Goal: Task Accomplishment & Management: Manage account settings

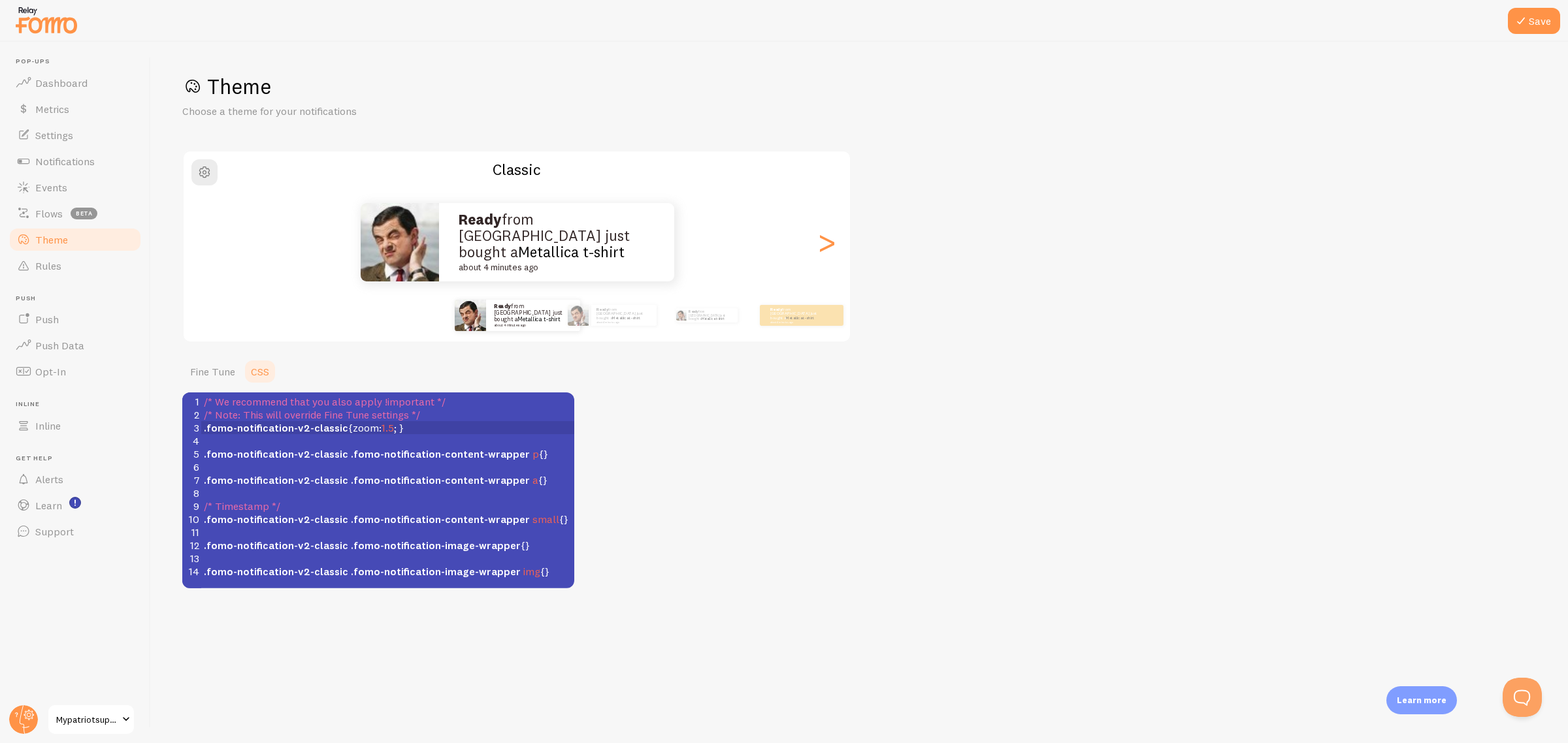
scroll to position [5, 11]
click at [1526, 20] on icon at bounding box center [1521, 21] width 15 height 15
click at [86, 161] on span "Notifications" at bounding box center [65, 161] width 60 height 13
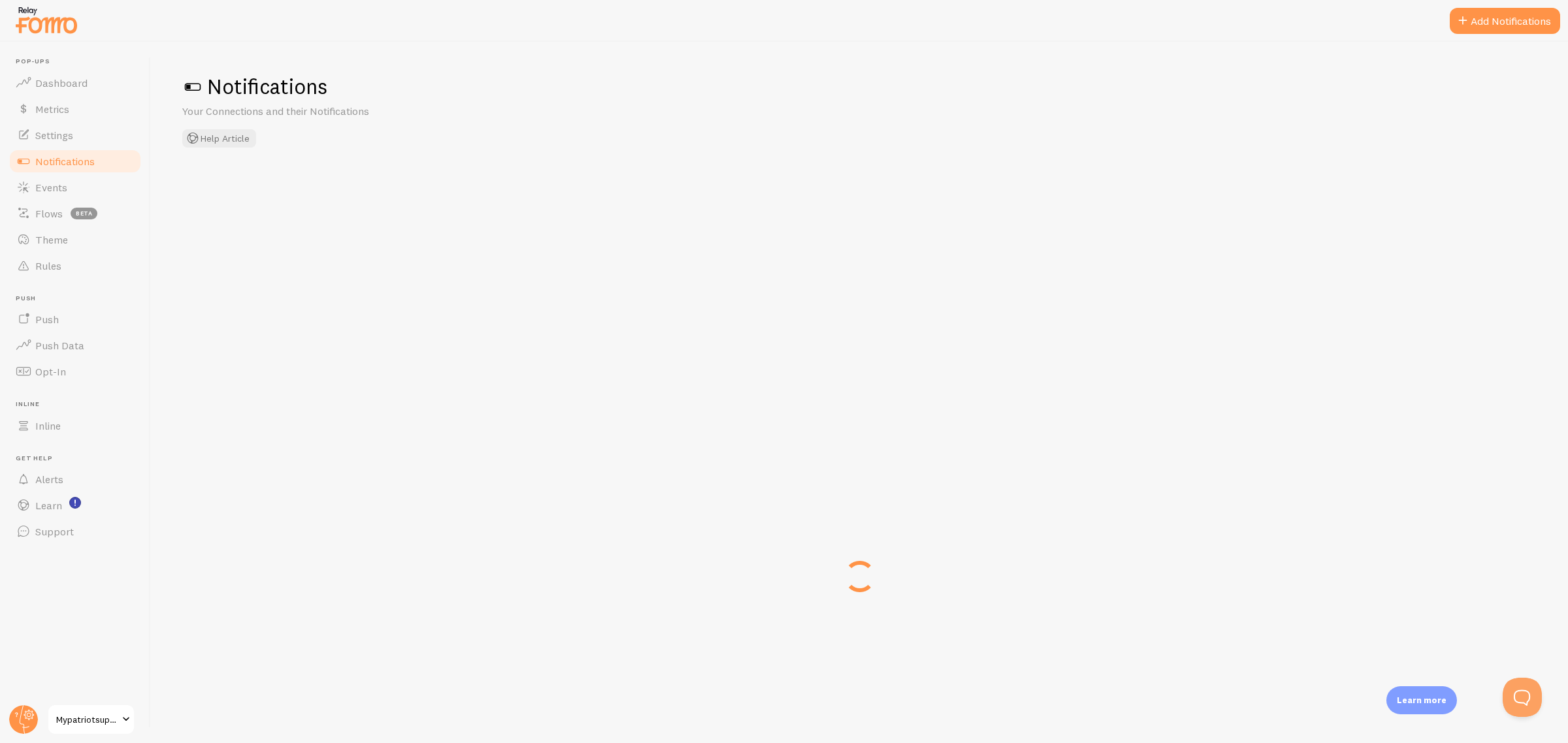
checkbox input "false"
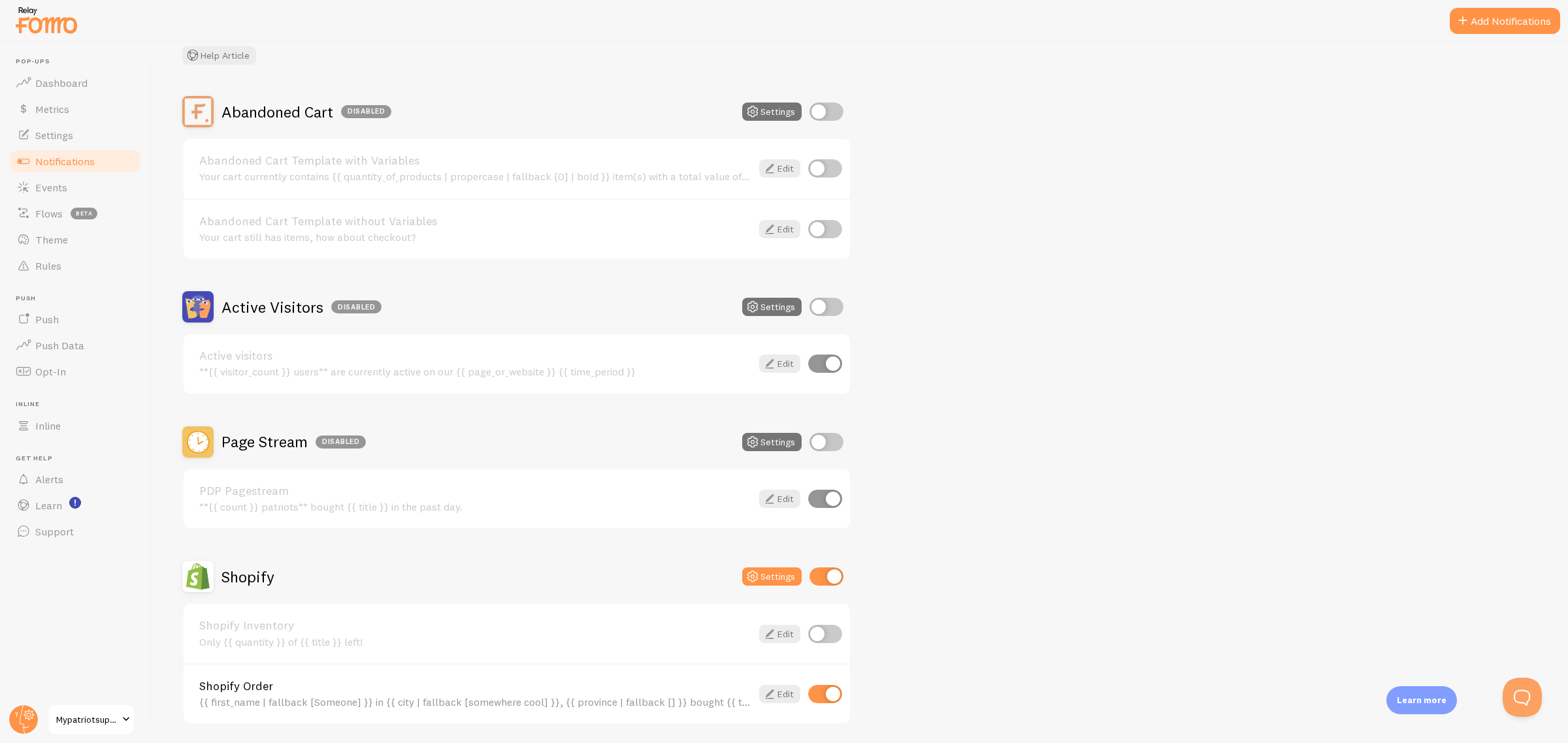
scroll to position [245, 0]
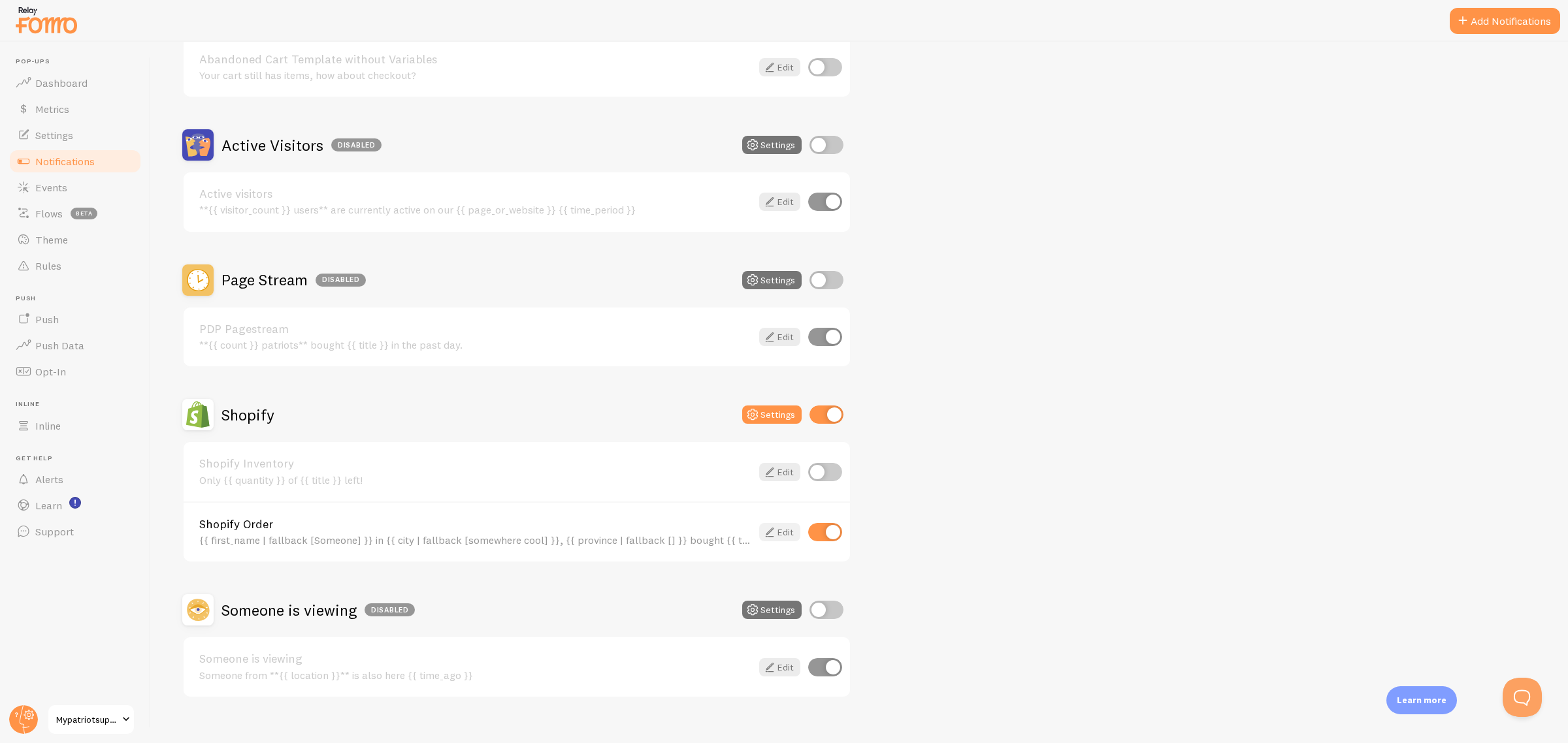
click at [789, 523] on link "Edit" at bounding box center [780, 532] width 41 height 18
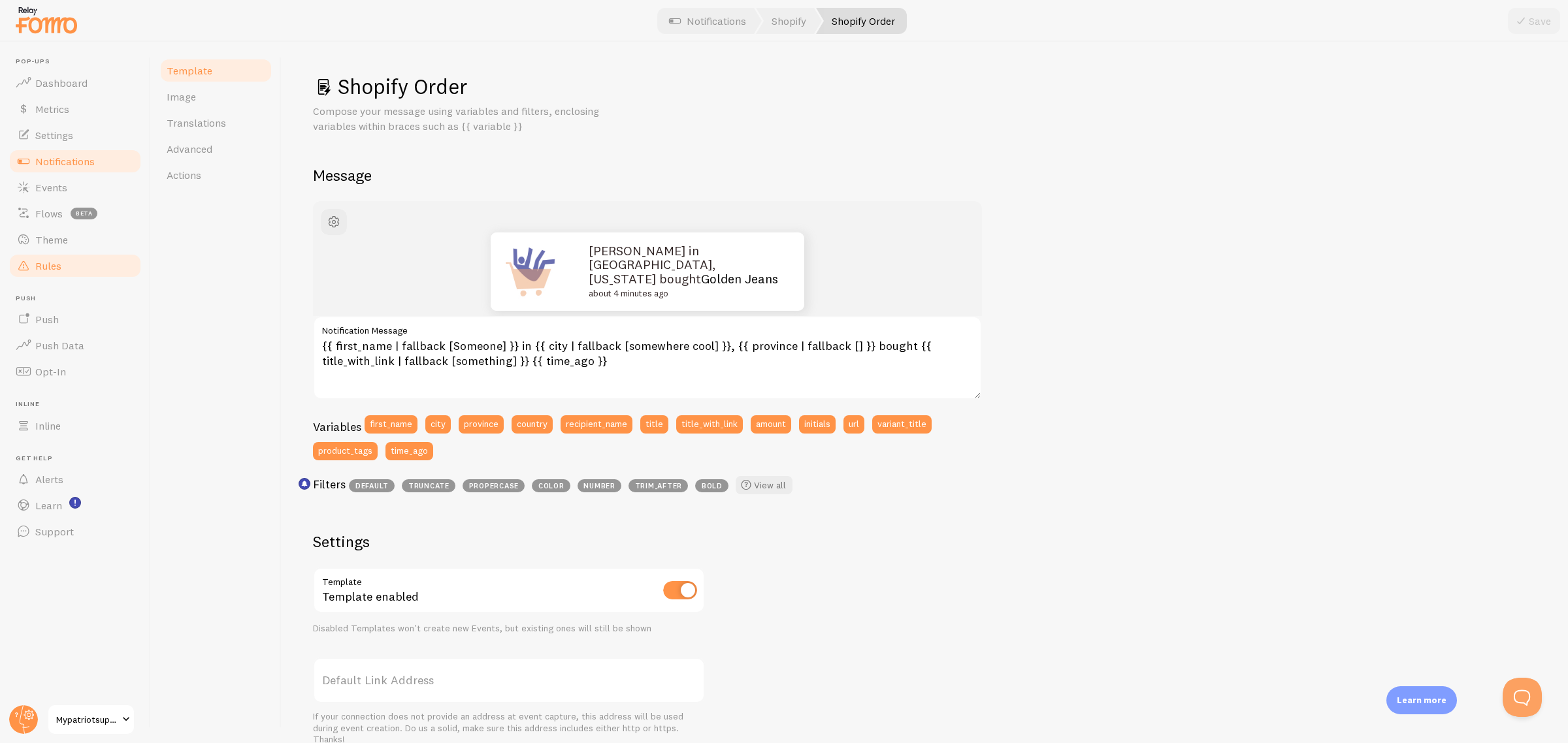
click at [70, 262] on link "Rules" at bounding box center [75, 266] width 134 height 26
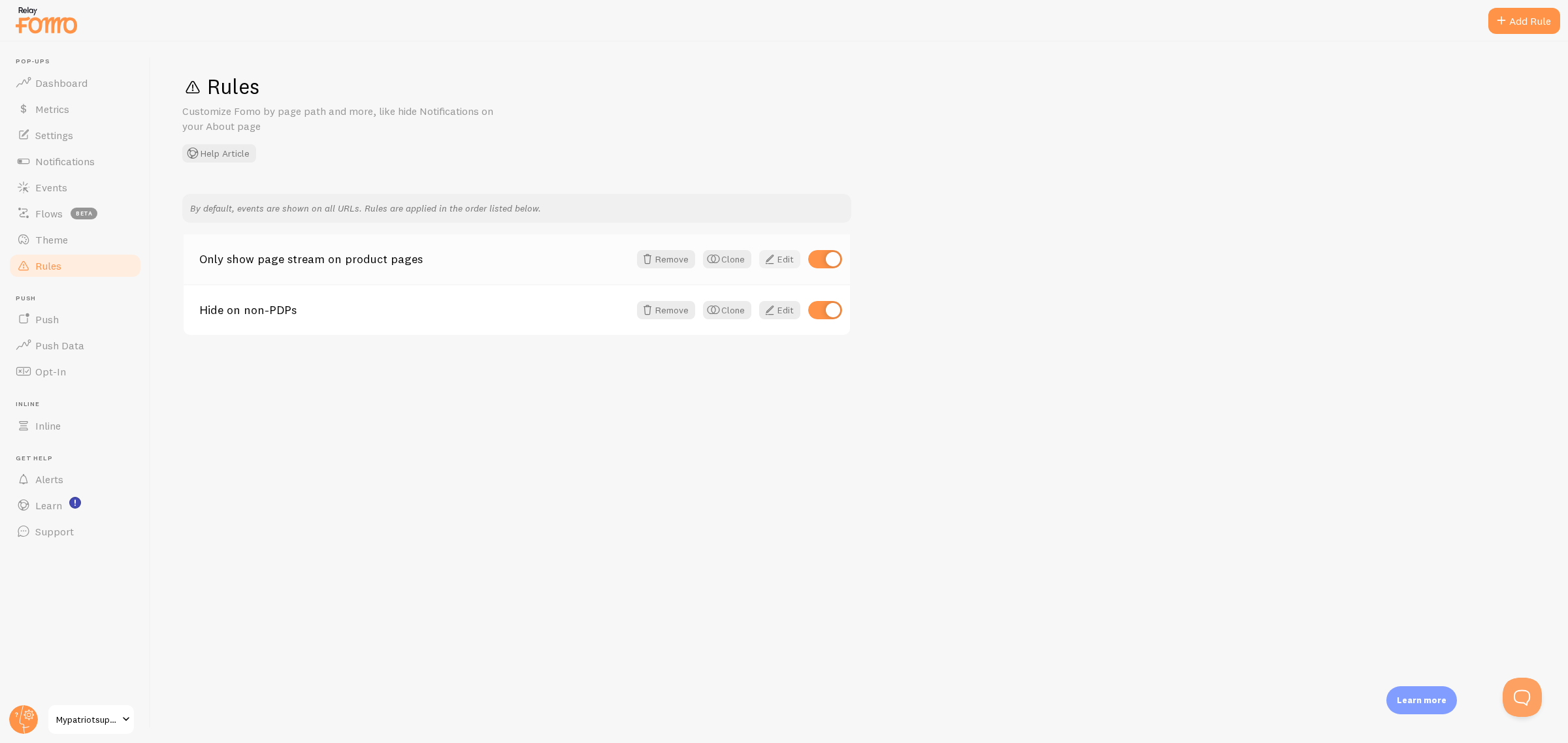
click at [777, 259] on span at bounding box center [769, 259] width 15 height 15
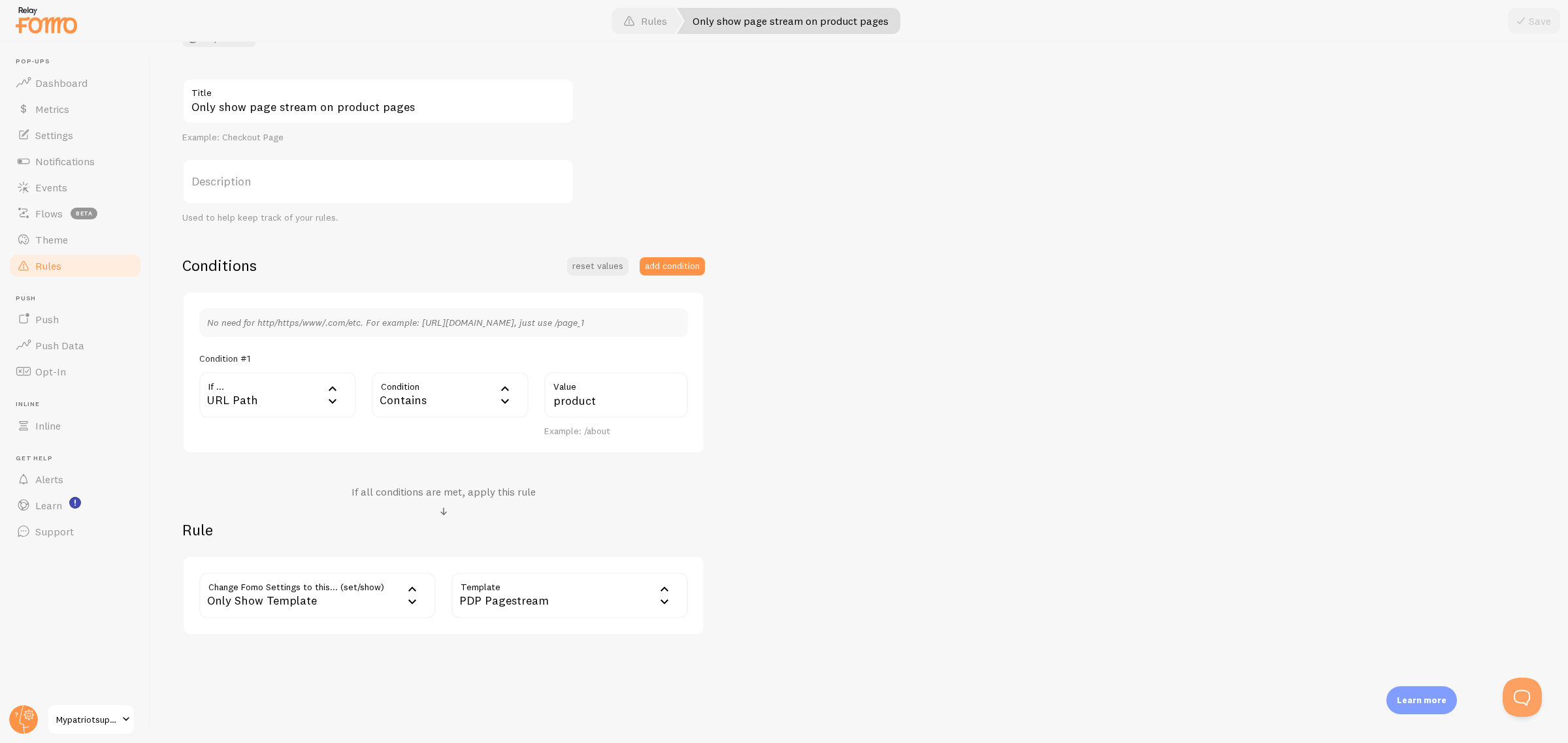
scroll to position [119, 0]
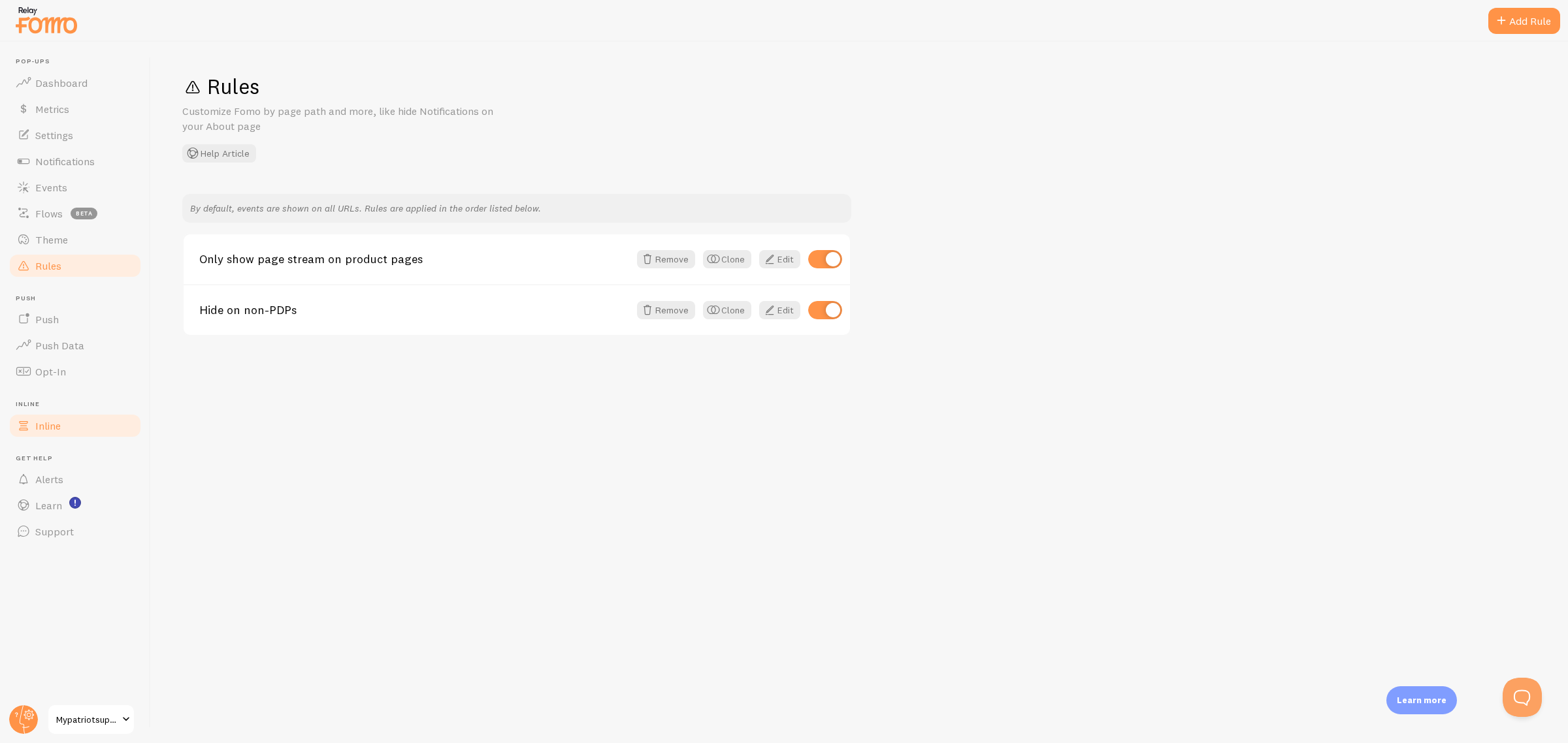
click at [70, 418] on link "Inline" at bounding box center [75, 425] width 134 height 26
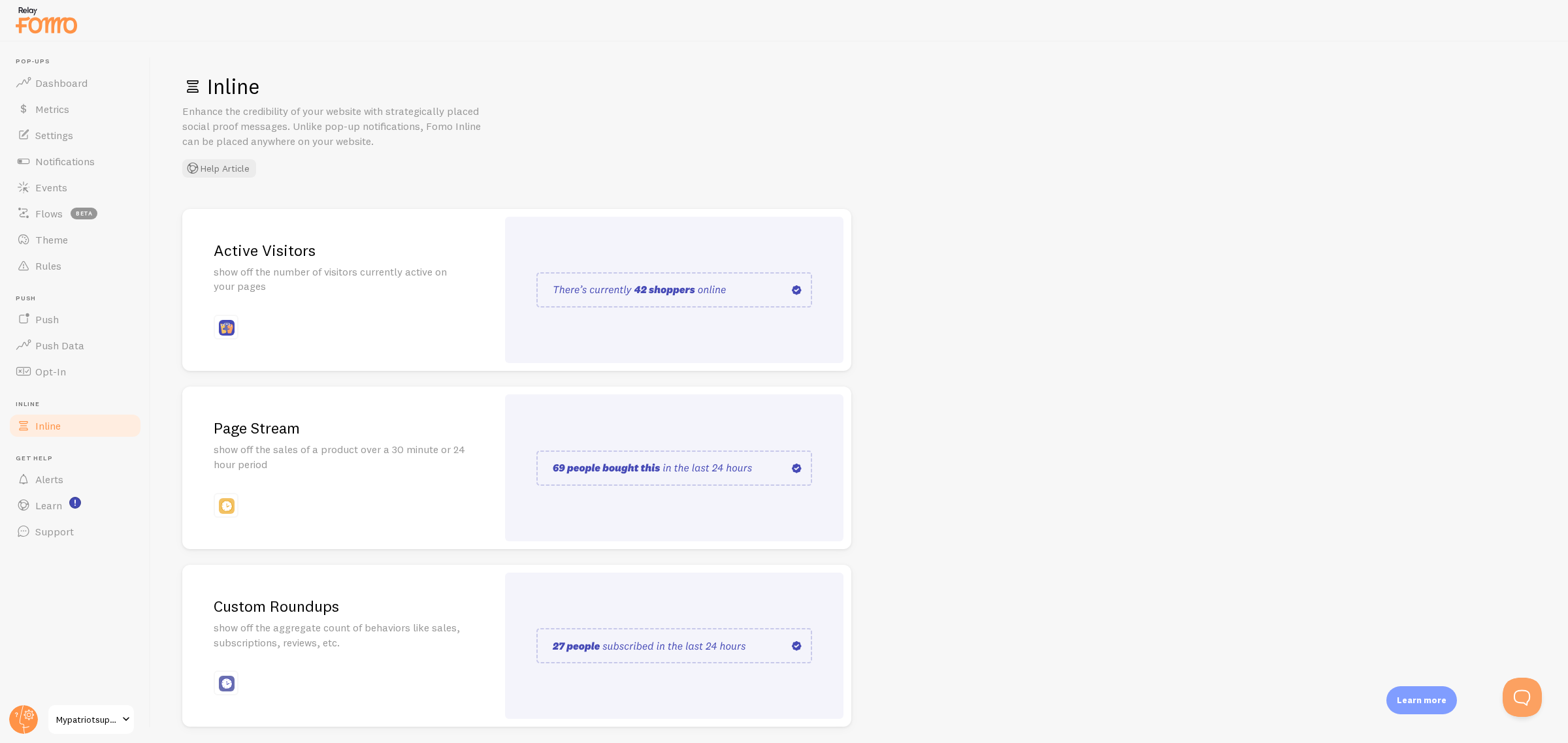
click at [341, 306] on div "Active Visitors show off the number of visitors currently active on your pages" at bounding box center [339, 290] width 315 height 163
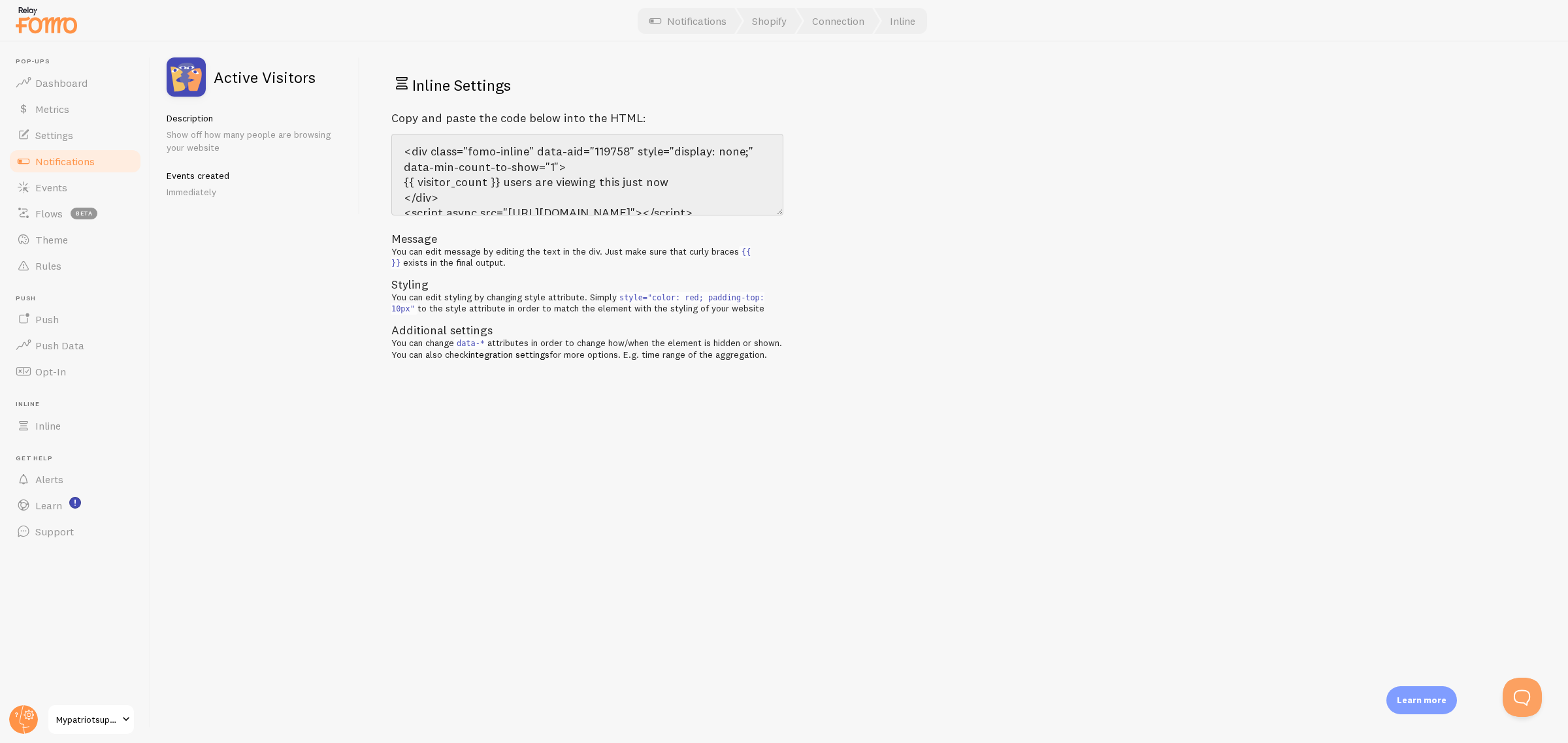
click at [867, 338] on div "Inline Settings Copy and paste the code below into the HTML: <div class="fomo-i…" at bounding box center [964, 393] width 1208 height 702
